Goal: Navigation & Orientation: Find specific page/section

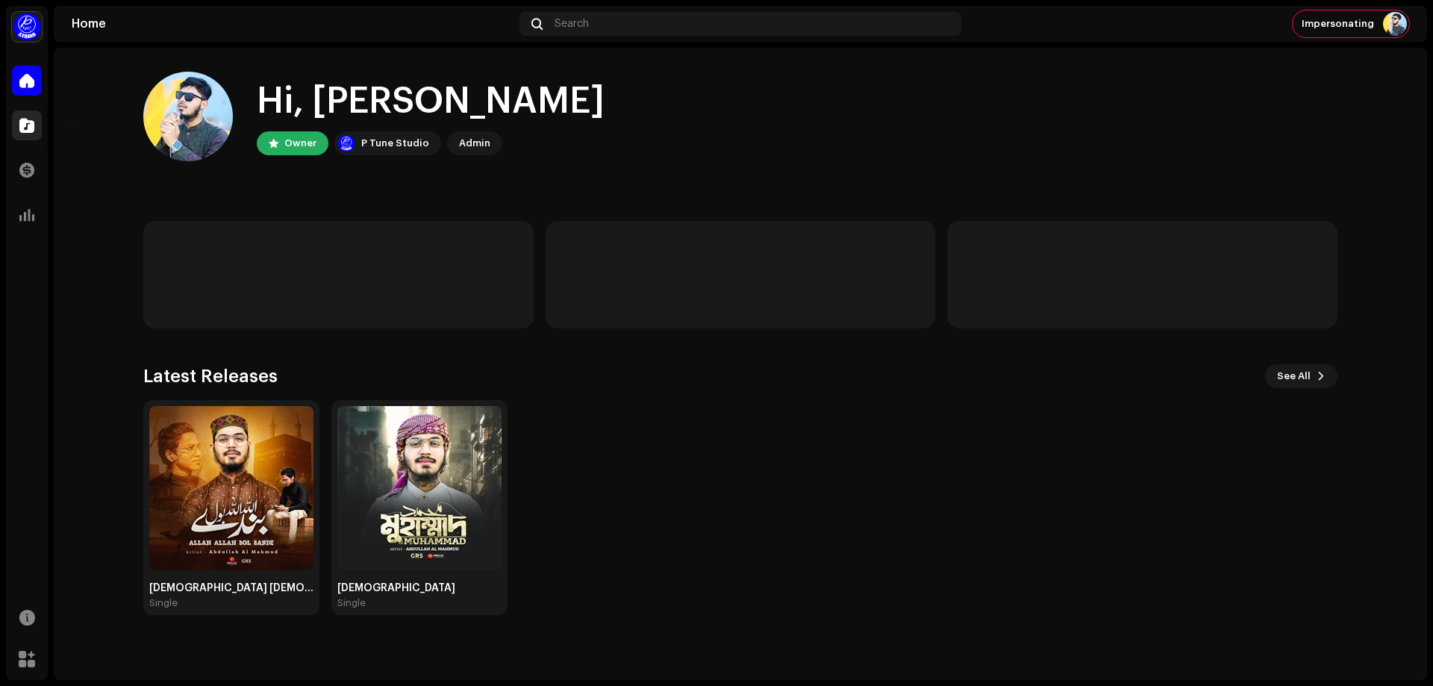
click at [17, 124] on div at bounding box center [27, 125] width 30 height 30
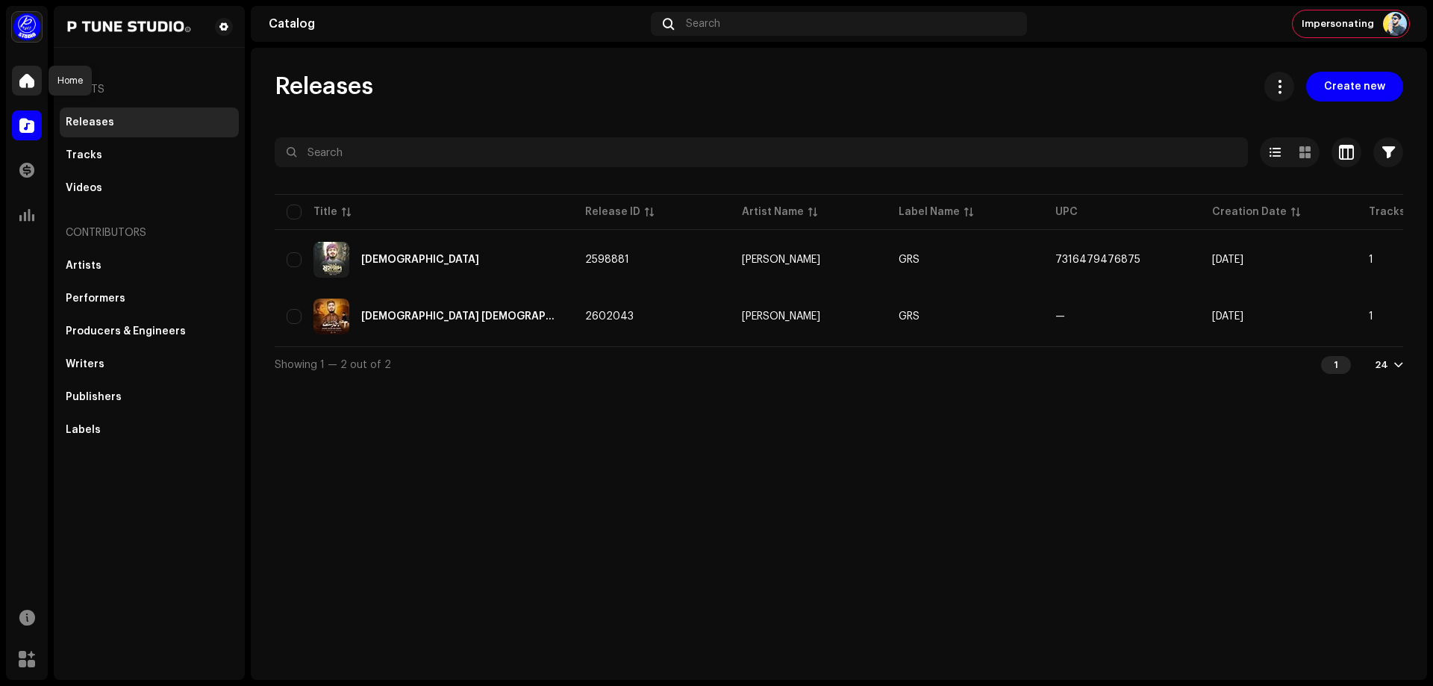
click at [22, 78] on span at bounding box center [26, 81] width 15 height 12
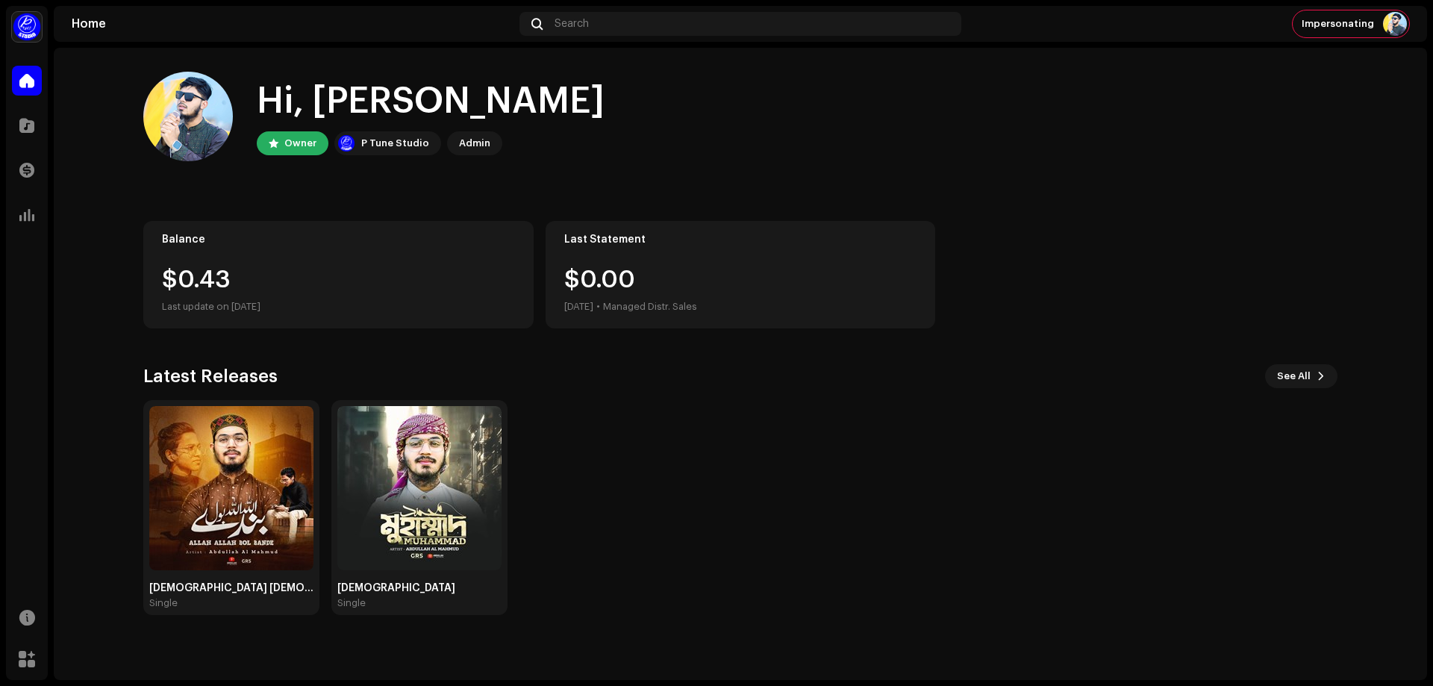
click at [185, 110] on img at bounding box center [188, 117] width 90 height 90
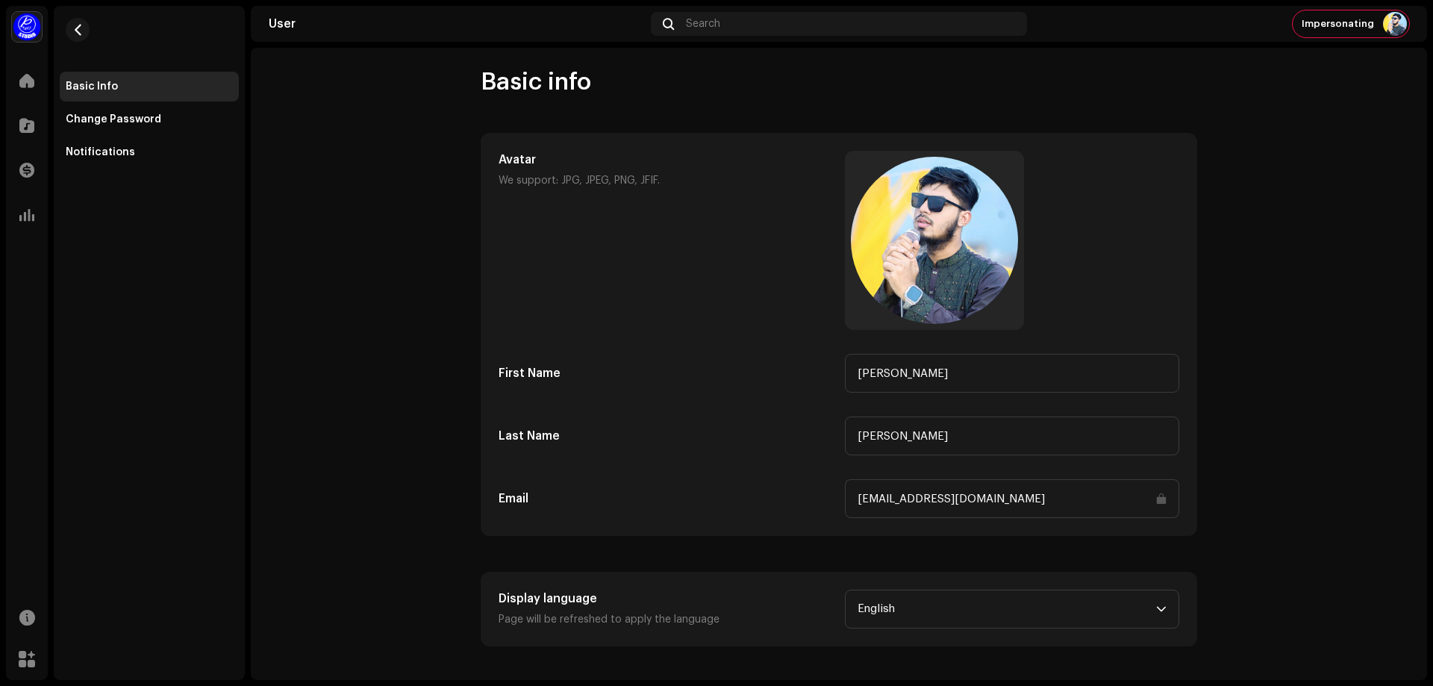
scroll to position [7, 0]
click at [899, 501] on input "[EMAIL_ADDRESS][DOMAIN_NAME]" at bounding box center [1012, 496] width 334 height 39
click at [1345, 28] on span "Impersonating" at bounding box center [1337, 24] width 72 height 12
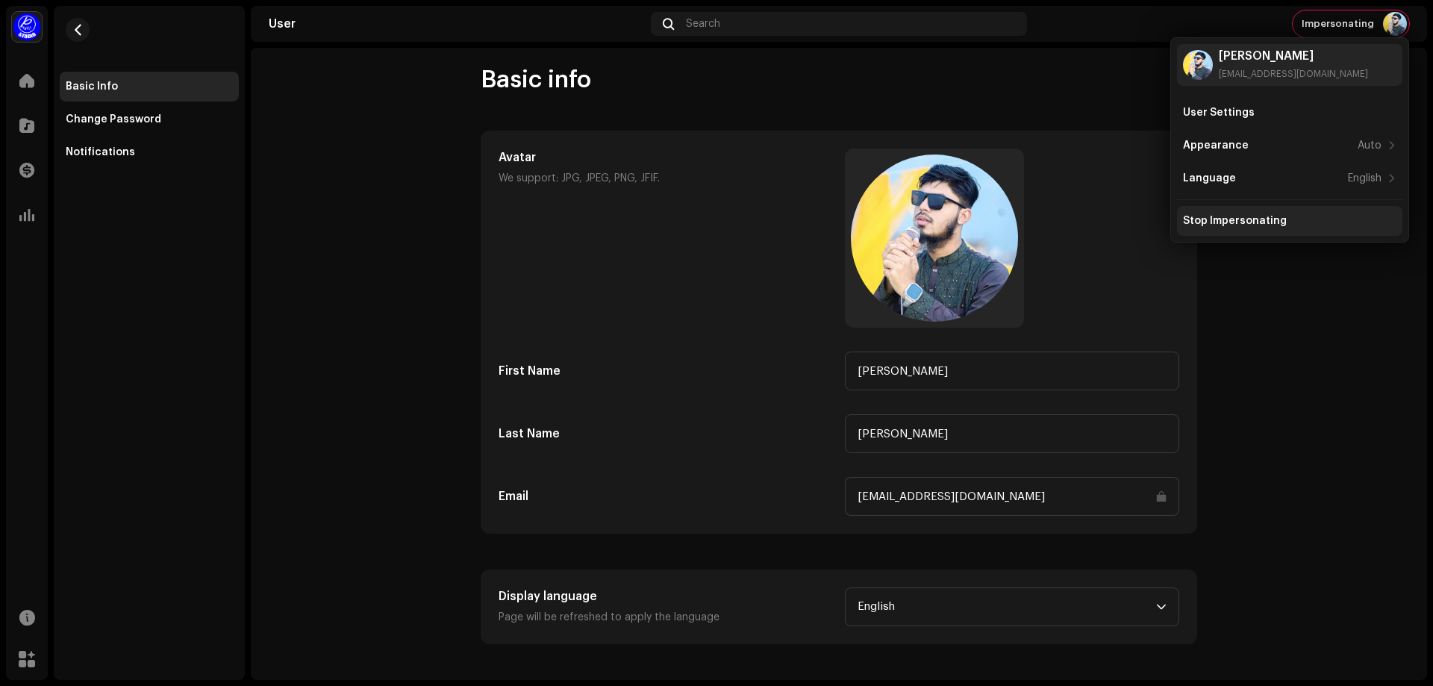
click at [1246, 217] on div "Stop Impersonating" at bounding box center [1235, 221] width 104 height 12
